Goal: Task Accomplishment & Management: Use online tool/utility

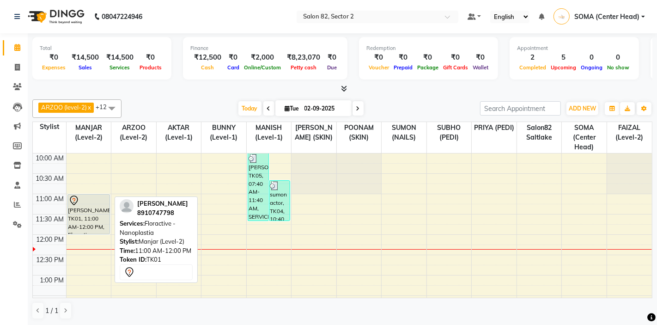
click at [83, 217] on div "[PERSON_NAME], TK01, 11:00 AM-12:00 PM, Floractive - Nanoplastia" at bounding box center [89, 214] width 42 height 39
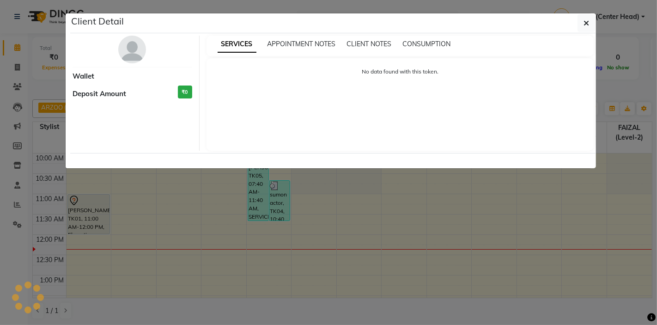
select select "7"
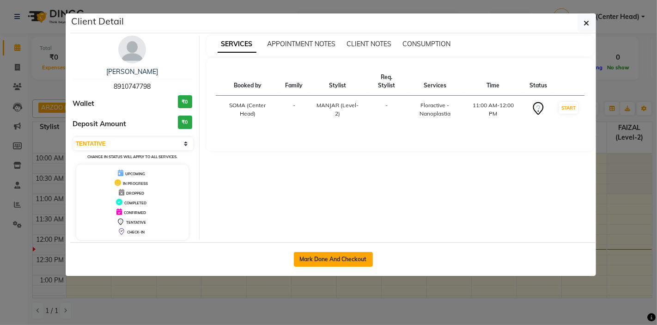
click at [324, 257] on button "Mark Done And Checkout" at bounding box center [333, 259] width 79 height 15
select select "service"
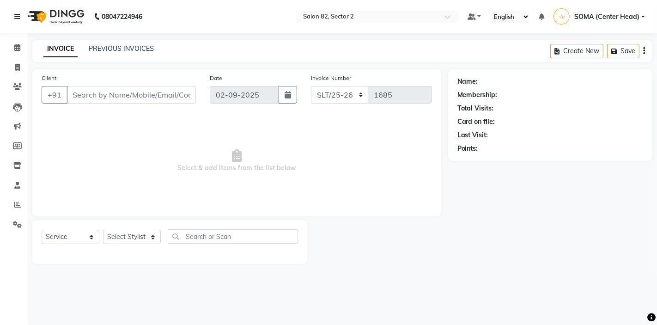
type input "8910747798"
select select "33727"
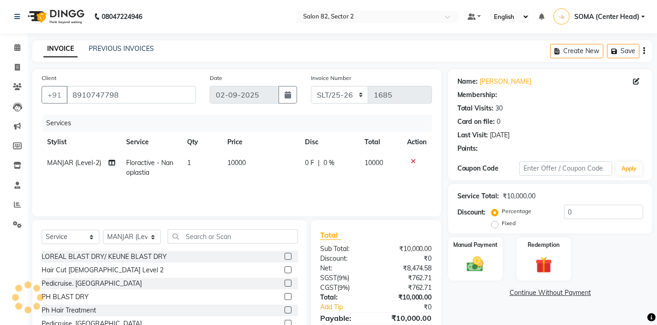
select select "1: Object"
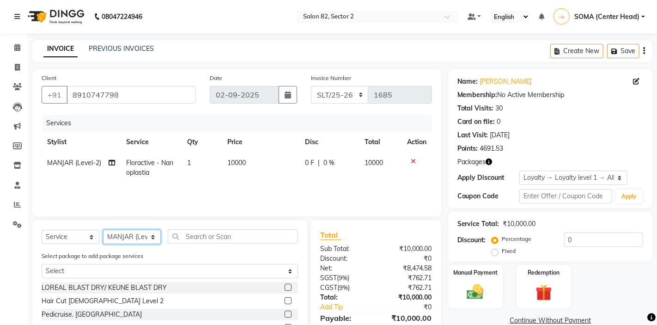
click at [147, 234] on select "Select Stylist AKTAR (level-1) ARZOO (level-2) BUNNY (level-1) FAIZAL (level-2)…" at bounding box center [132, 237] width 58 height 14
select select "33747"
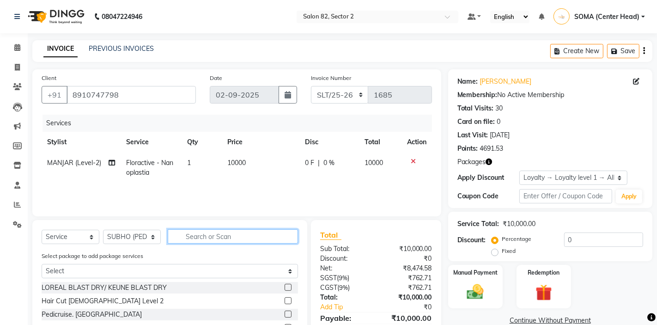
click at [210, 235] on input "text" at bounding box center [233, 236] width 130 height 14
type input "p"
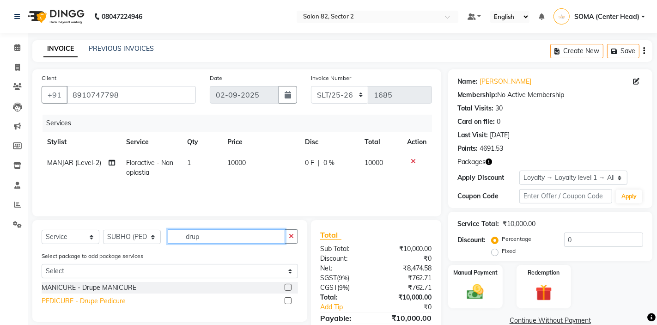
type input "drup"
click at [80, 298] on div "PEDICURE - Drupe Pedicure" at bounding box center [84, 301] width 84 height 10
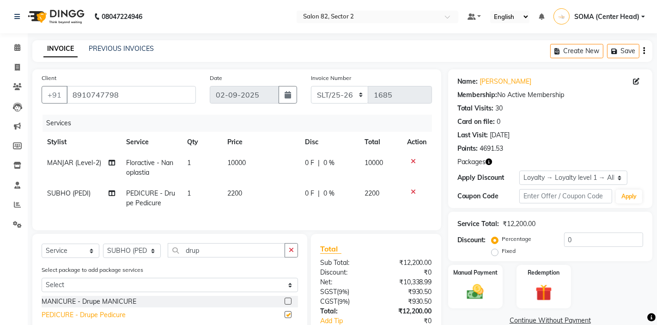
checkbox input "false"
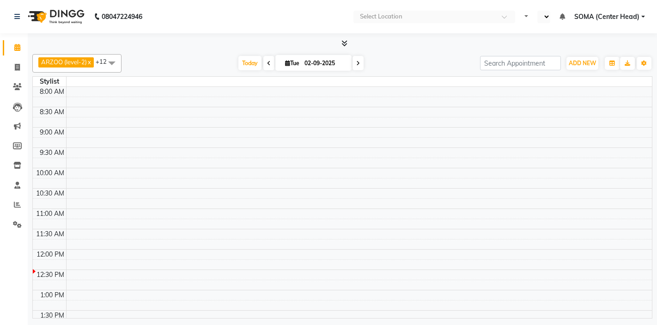
select select "en"
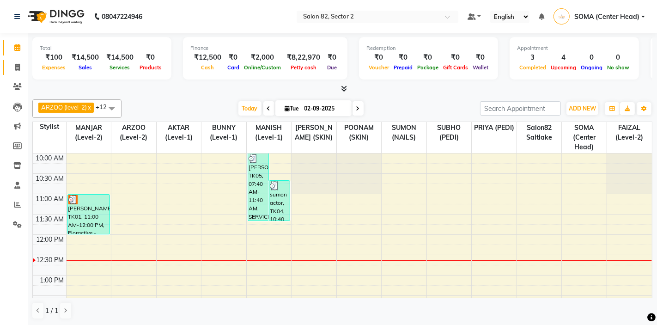
click at [20, 67] on span at bounding box center [17, 67] width 16 height 11
select select "service"
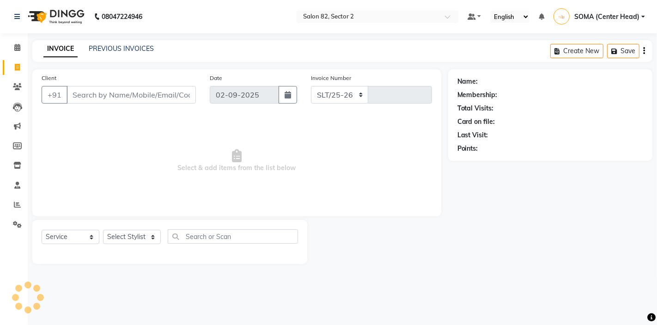
select select "8703"
type input "1685"
click at [129, 47] on link "PREVIOUS INVOICES" at bounding box center [121, 48] width 65 height 8
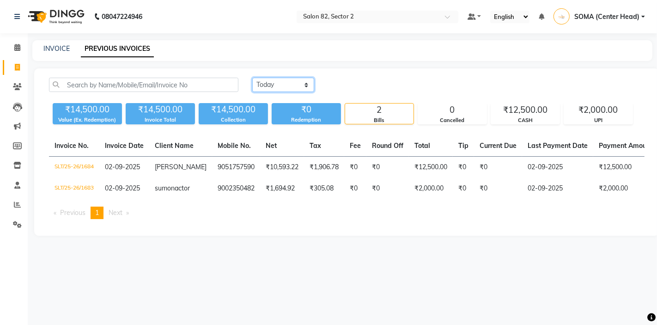
click at [290, 85] on select "[DATE] [DATE] Custom Range" at bounding box center [283, 85] width 62 height 14
select select "[DATE]"
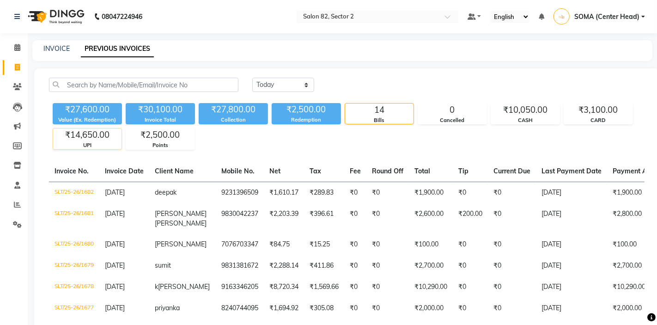
click at [93, 142] on div "UPI" at bounding box center [87, 145] width 68 height 8
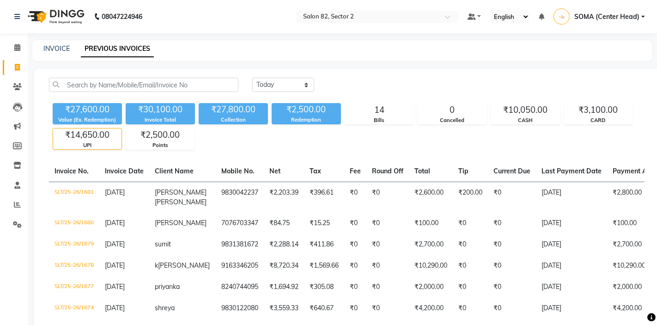
click at [85, 137] on div "₹14,650.00" at bounding box center [87, 134] width 68 height 13
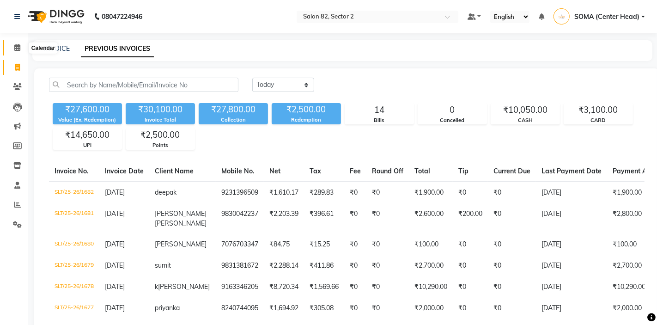
click at [14, 47] on icon at bounding box center [17, 47] width 6 height 7
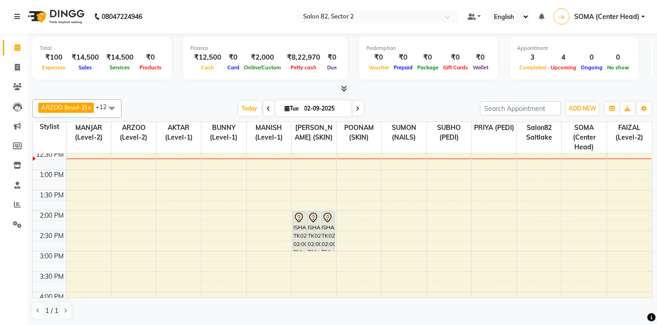
scroll to position [109, 0]
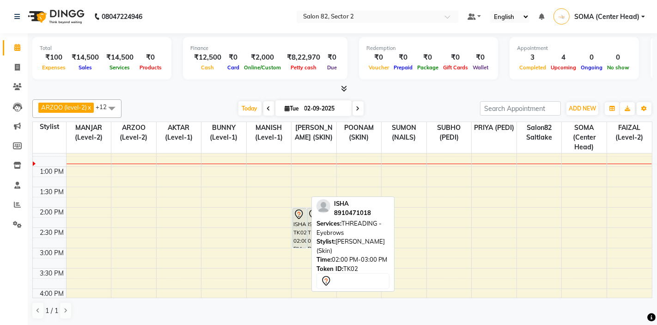
click at [305, 229] on div "ISHA, TK02, 02:00 PM-03:00 PM, THREADING - Eyebrows" at bounding box center [299, 227] width 13 height 39
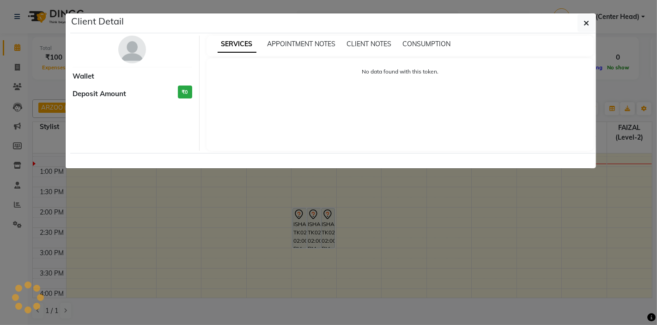
select select "7"
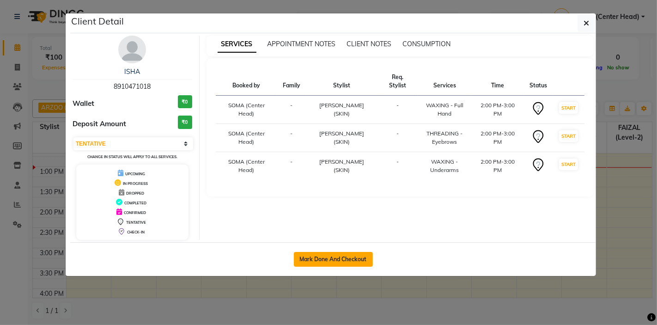
click at [326, 260] on button "Mark Done And Checkout" at bounding box center [333, 259] width 79 height 15
select select "service"
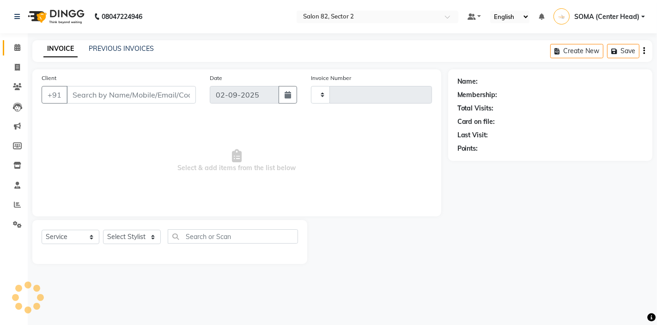
type input "1685"
select select "8703"
type input "8910471018"
select select "83819"
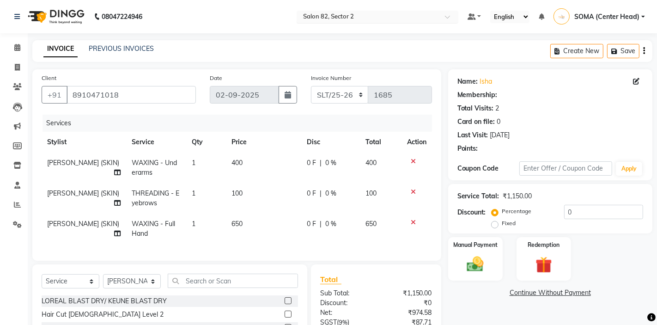
select select "1: Object"
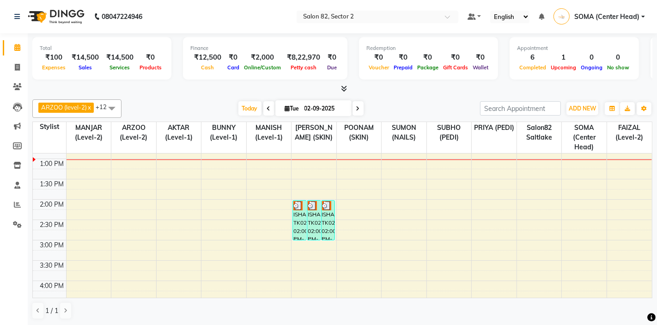
scroll to position [119, 0]
